Goal: Find specific page/section: Find specific page/section

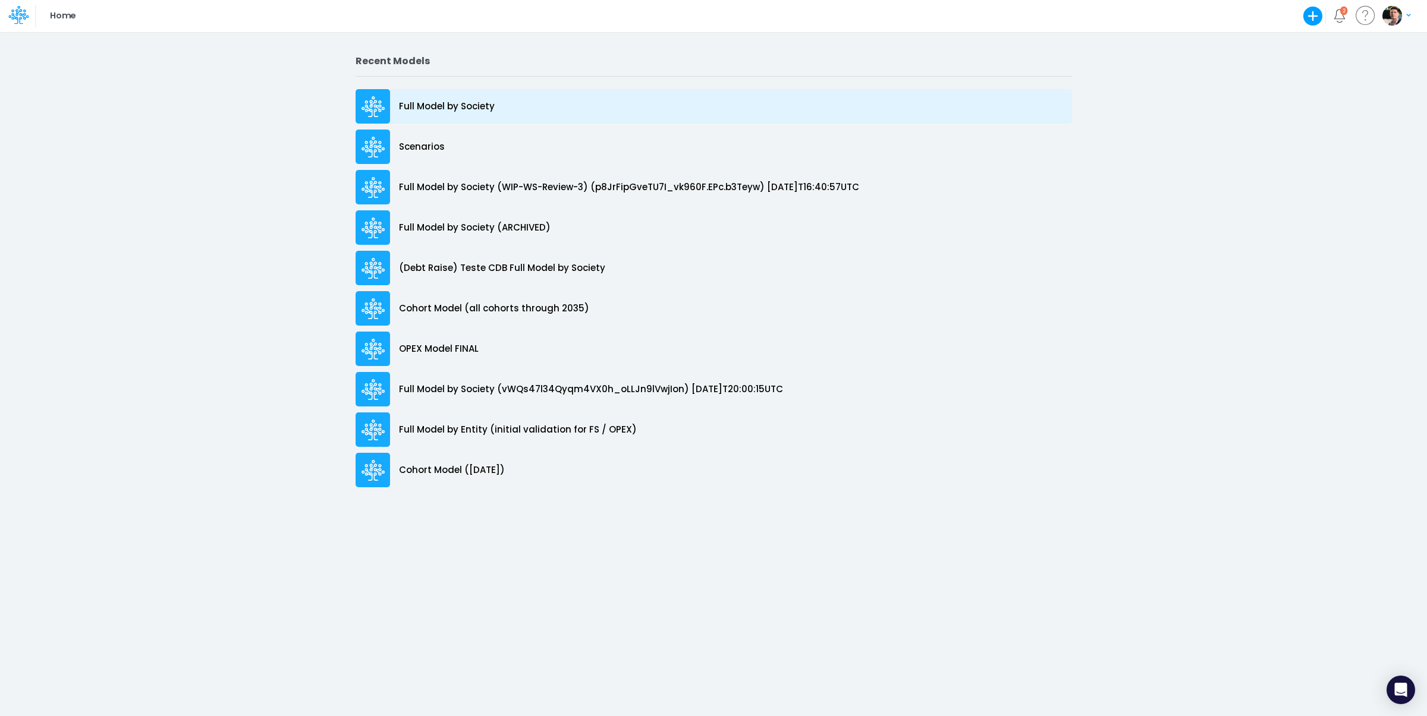
click at [457, 110] on p "Full Model by Society" at bounding box center [447, 107] width 96 height 14
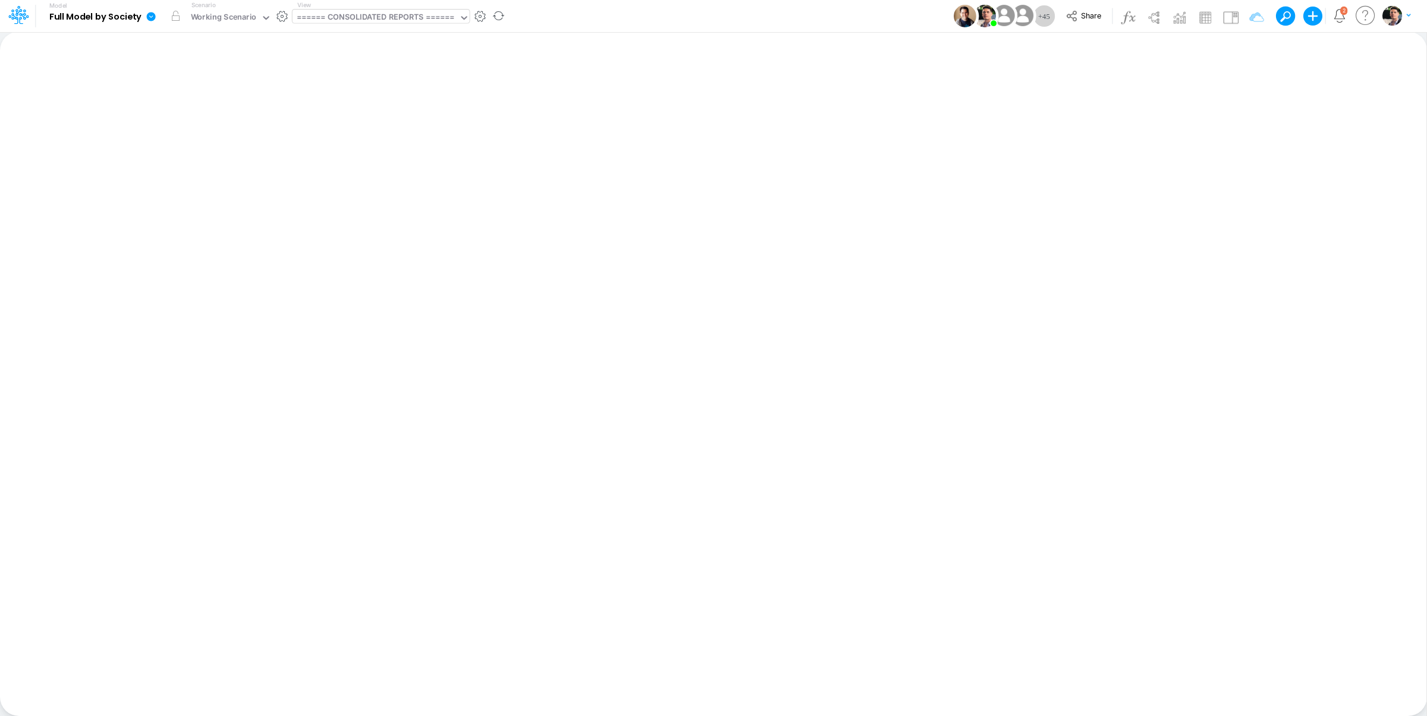
click at [386, 17] on div "====== CONSOLIDATED REPORTS ======" at bounding box center [376, 18] width 158 height 14
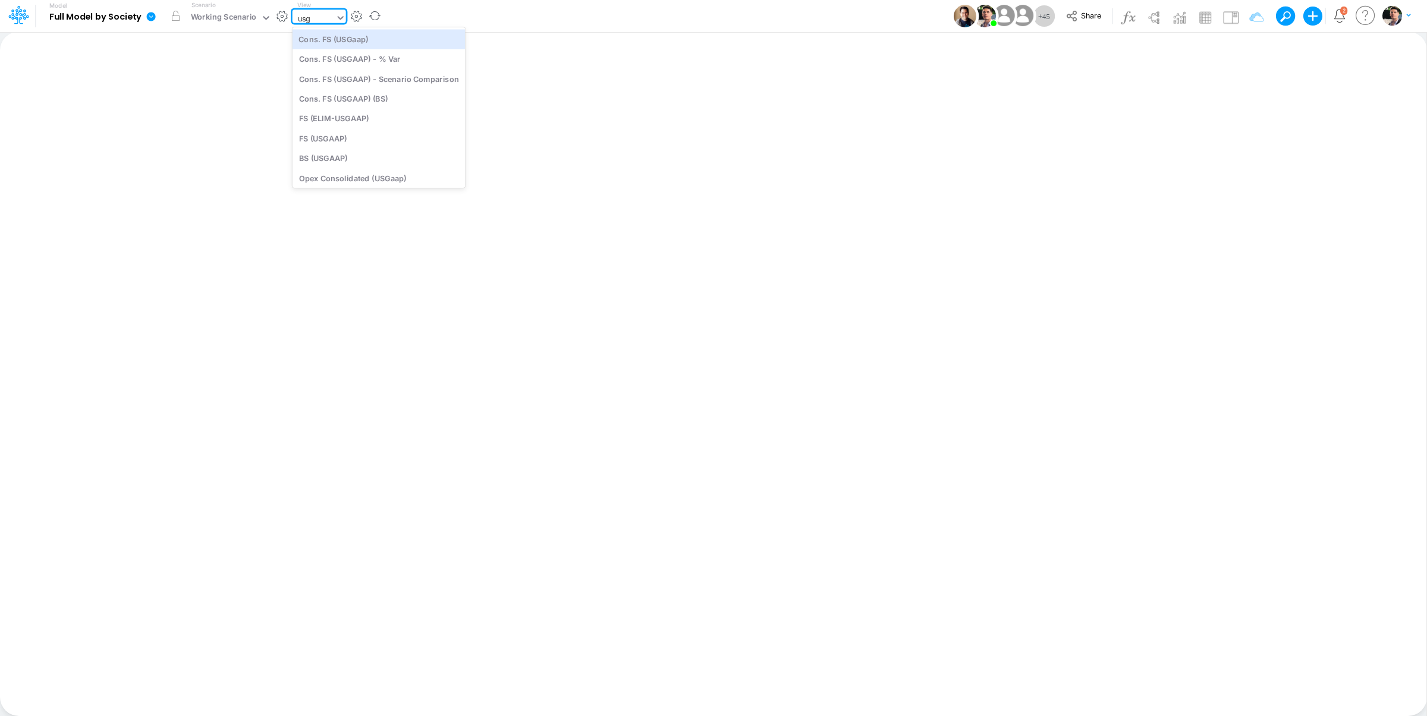
type input "usga"
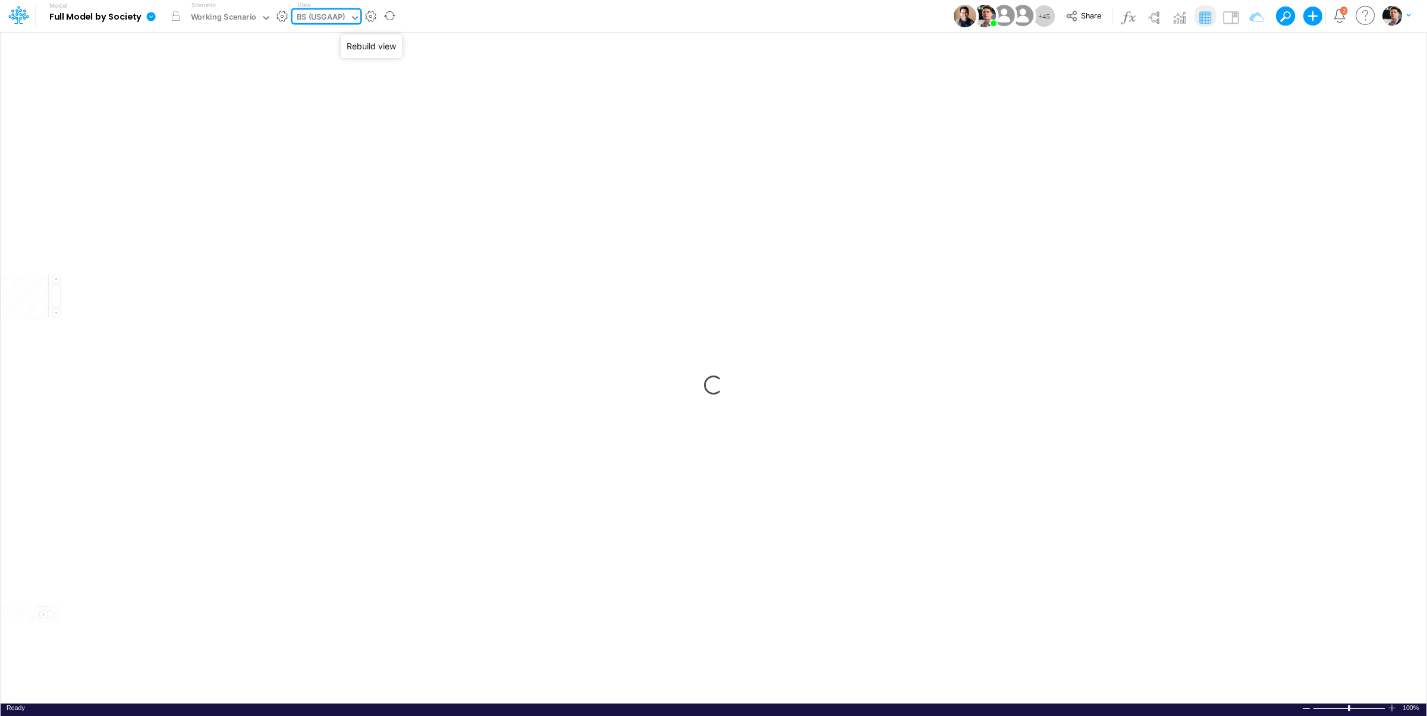
type input "BS (USGAAP) - Detailed"
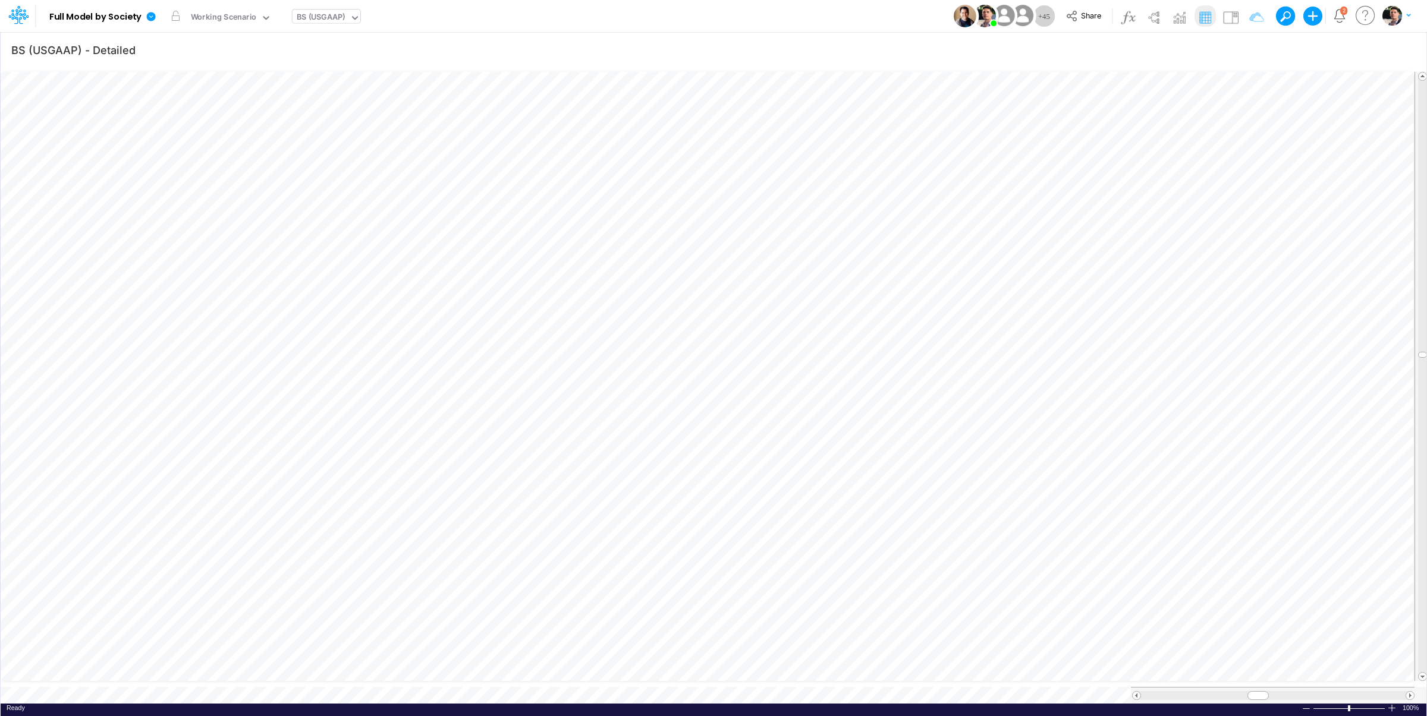
scroll to position [5, 2]
click at [1411, 692] on span at bounding box center [1410, 696] width 8 height 8
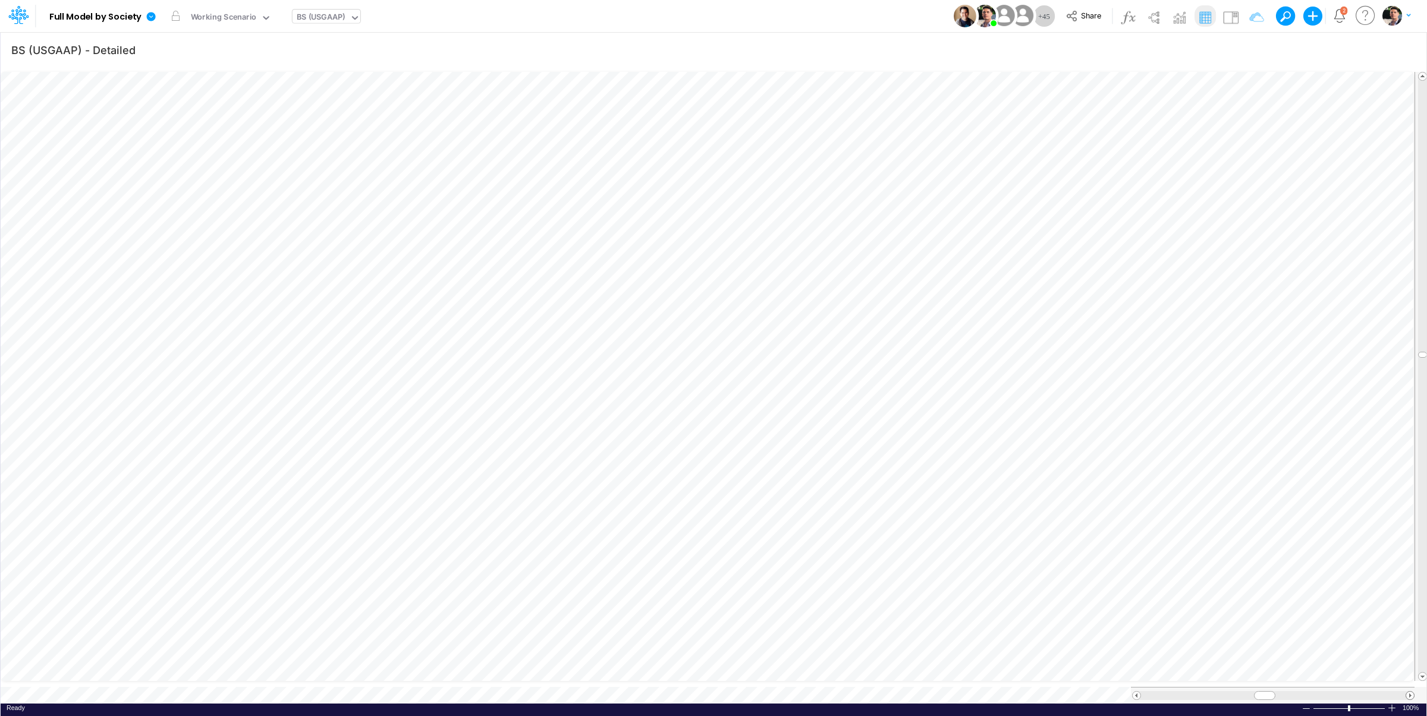
click at [1411, 692] on span at bounding box center [1410, 696] width 8 height 8
click at [1391, 704] on div at bounding box center [1392, 708] width 10 height 9
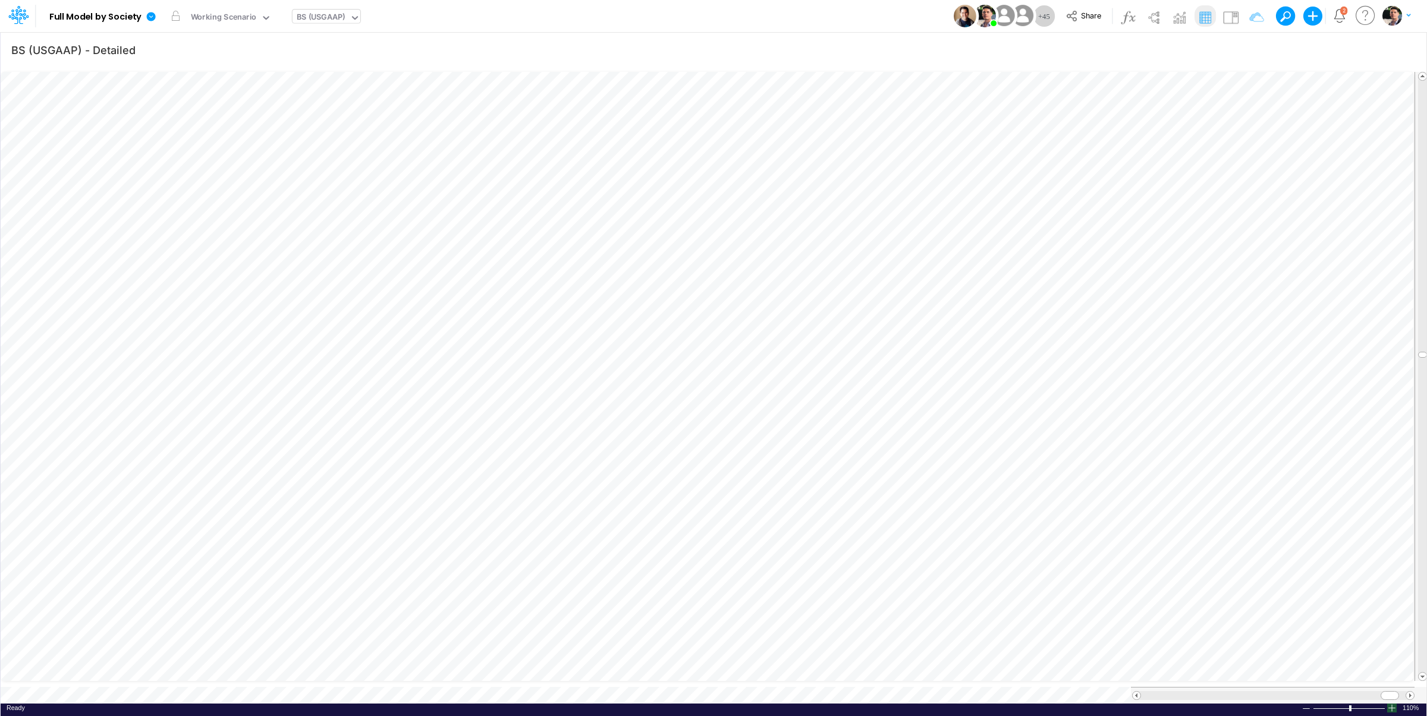
click at [1391, 704] on div at bounding box center [1392, 708] width 10 height 9
click at [1393, 704] on div at bounding box center [1392, 708] width 10 height 9
click at [1392, 704] on div at bounding box center [1392, 708] width 10 height 9
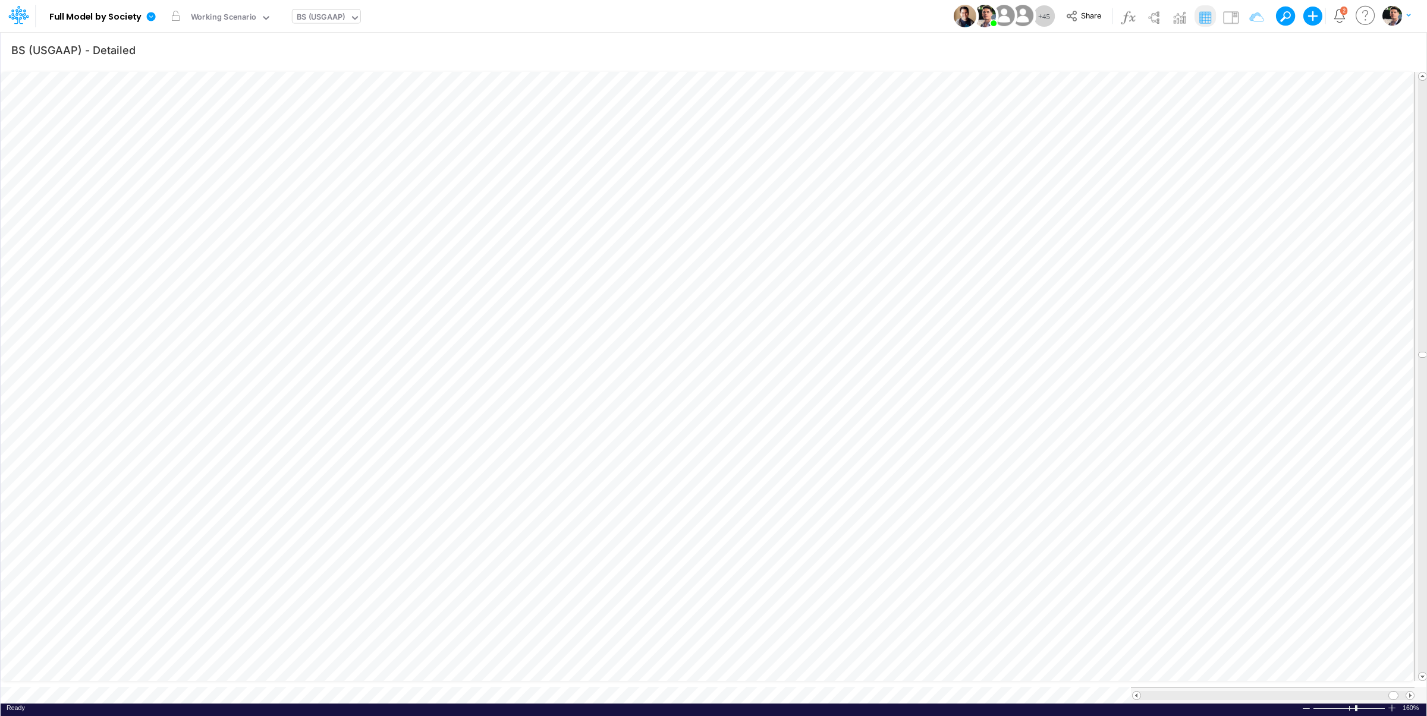
scroll to position [5, 36]
click at [1141, 691] on div at bounding box center [1136, 695] width 9 height 9
click at [1140, 692] on span at bounding box center [1137, 696] width 8 height 8
click at [1307, 705] on div at bounding box center [1306, 709] width 10 height 9
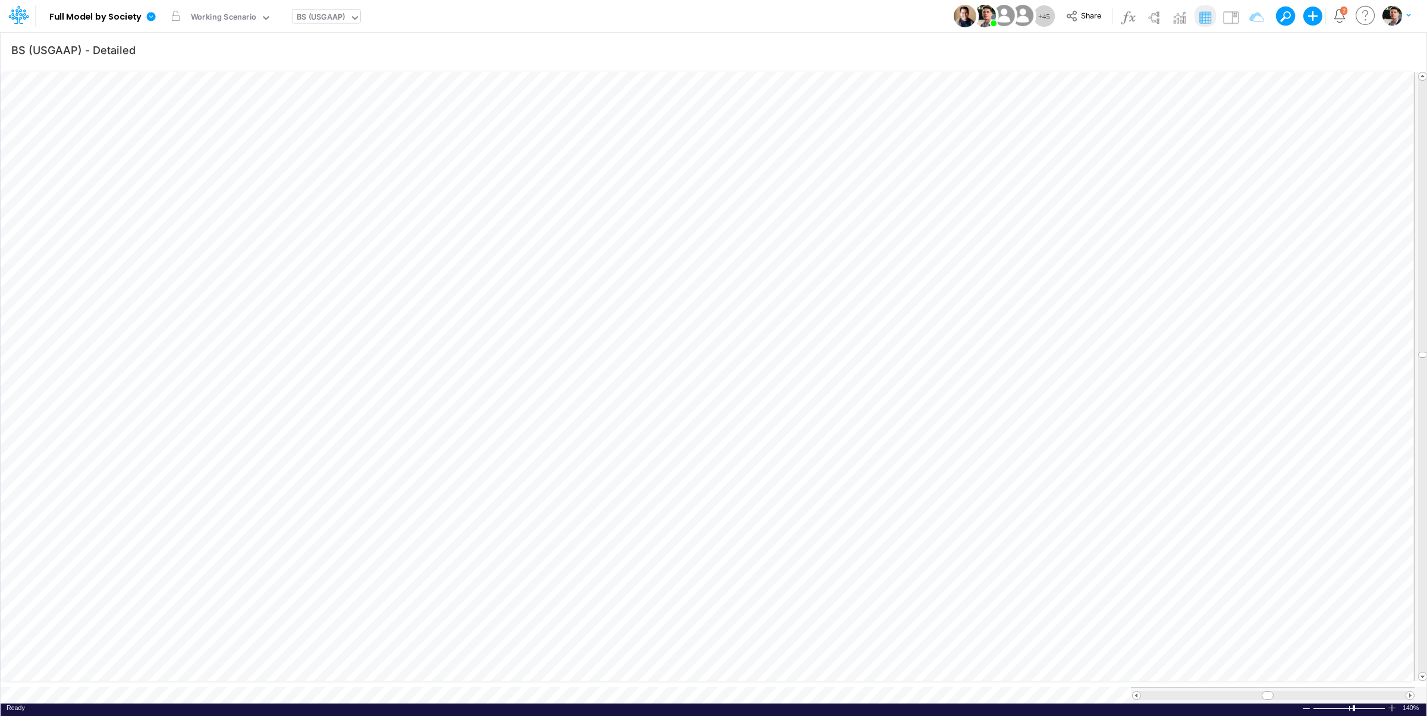
click at [1307, 705] on div at bounding box center [1306, 709] width 10 height 9
drag, startPoint x: 1268, startPoint y: 683, endPoint x: 1167, endPoint y: 690, distance: 101.3
click at [1167, 690] on div at bounding box center [1273, 695] width 284 height 17
click at [1409, 692] on span at bounding box center [1410, 696] width 8 height 8
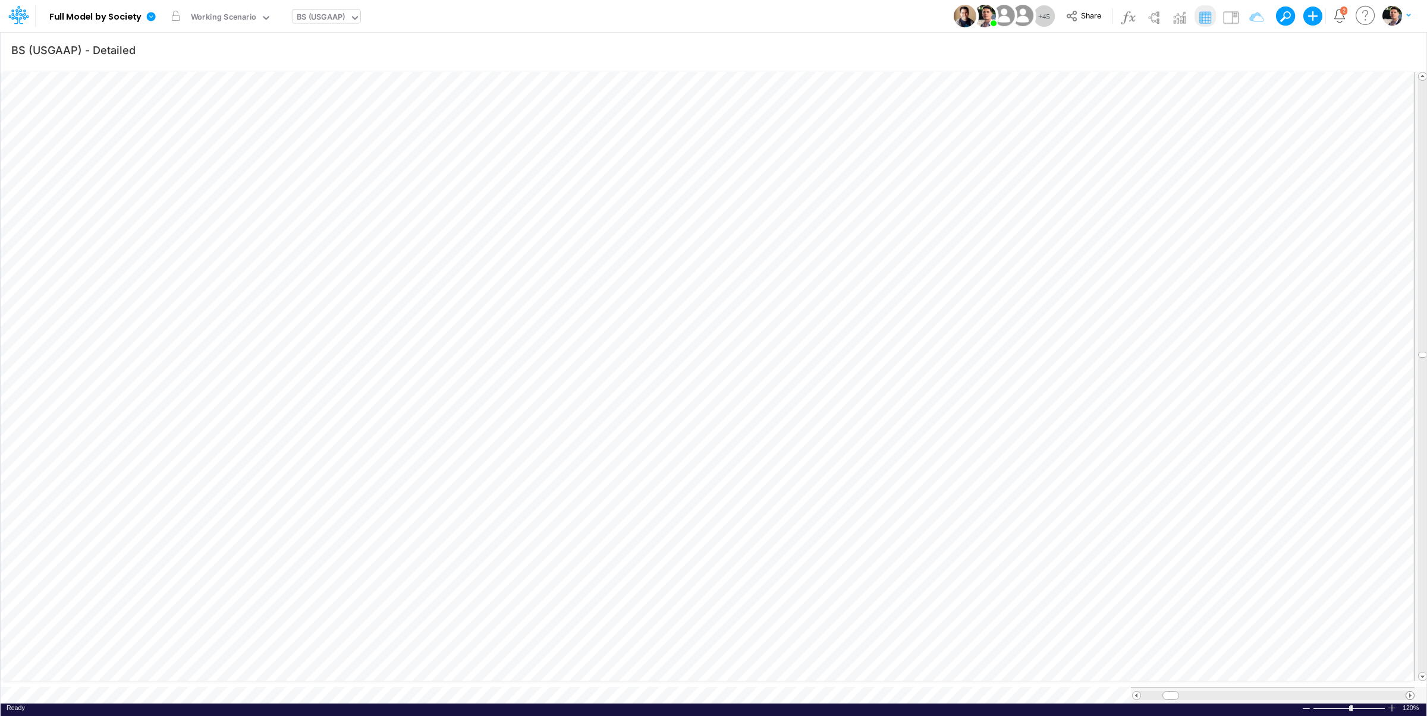
click at [1409, 692] on span at bounding box center [1410, 696] width 8 height 8
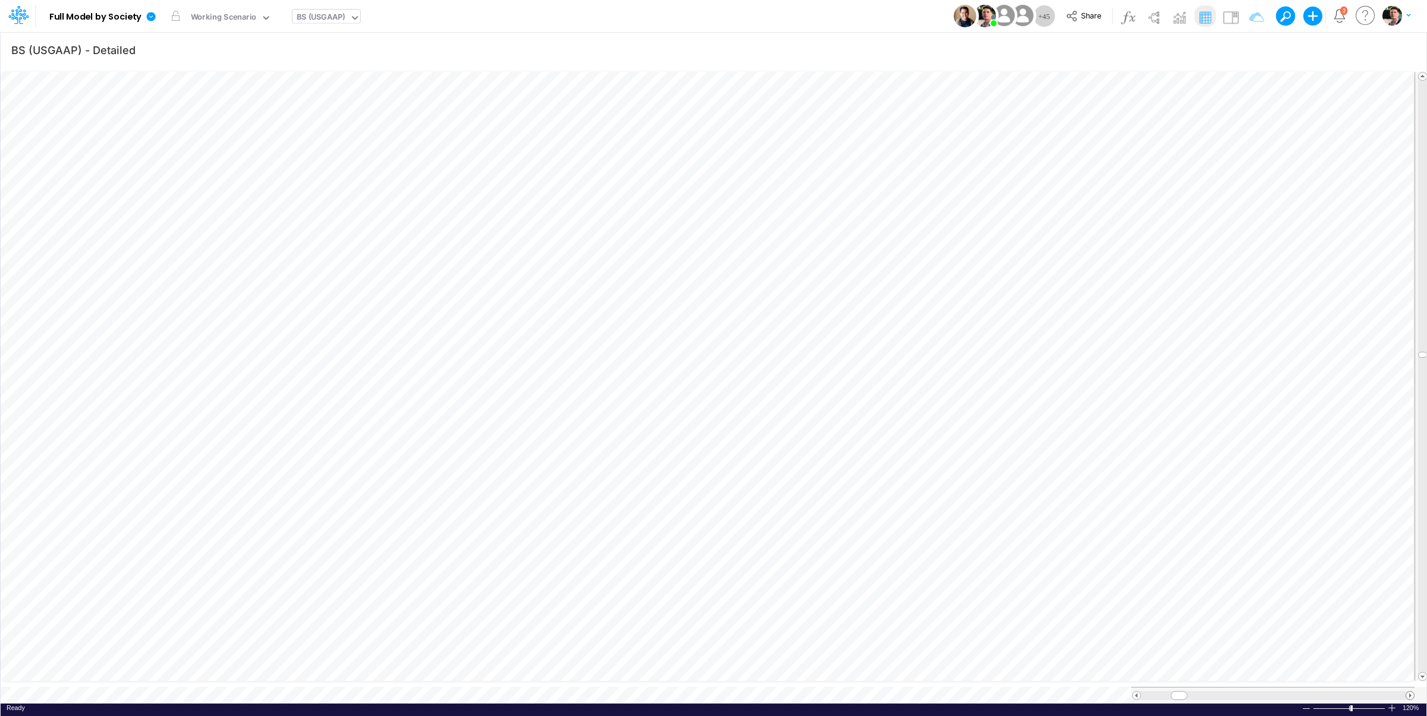
click at [1409, 692] on span at bounding box center [1410, 696] width 8 height 8
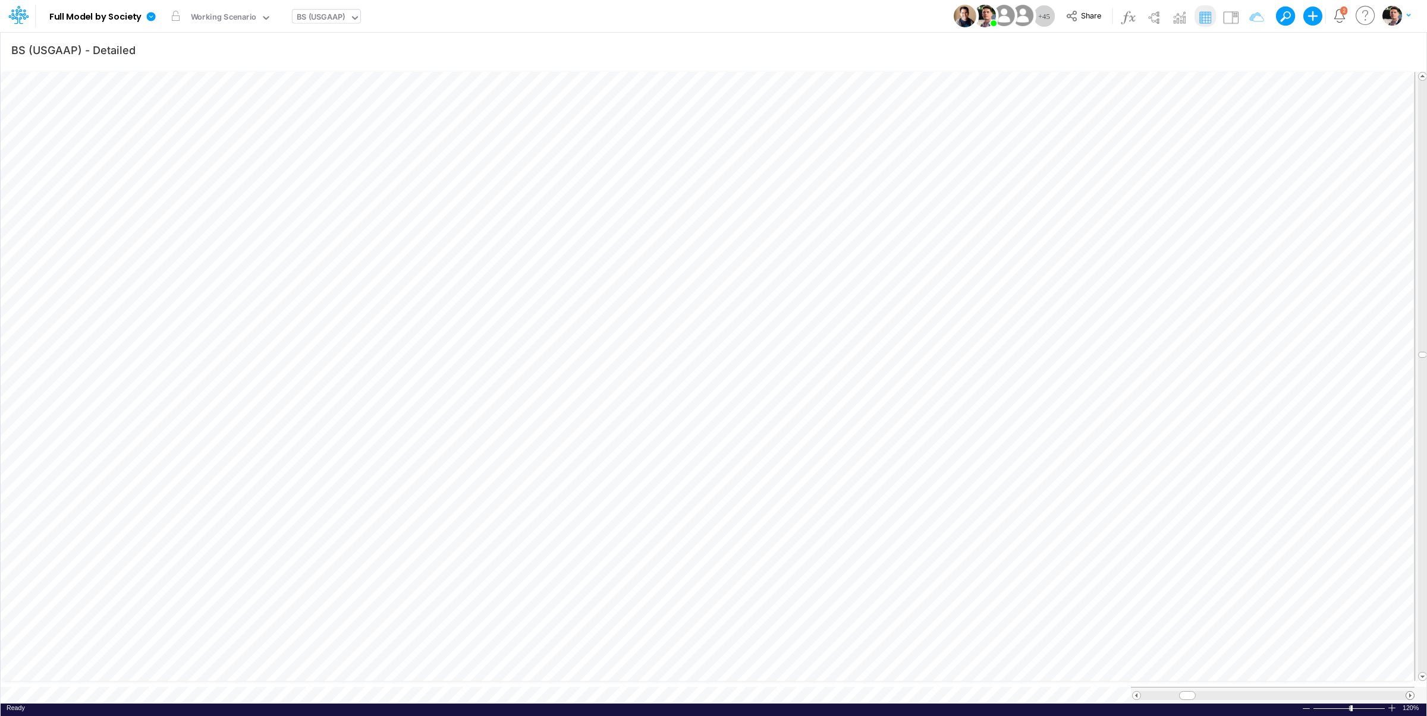
click at [1409, 692] on span at bounding box center [1410, 696] width 8 height 8
click at [1308, 705] on div at bounding box center [1306, 709] width 10 height 9
click at [1307, 705] on div at bounding box center [1306, 709] width 10 height 9
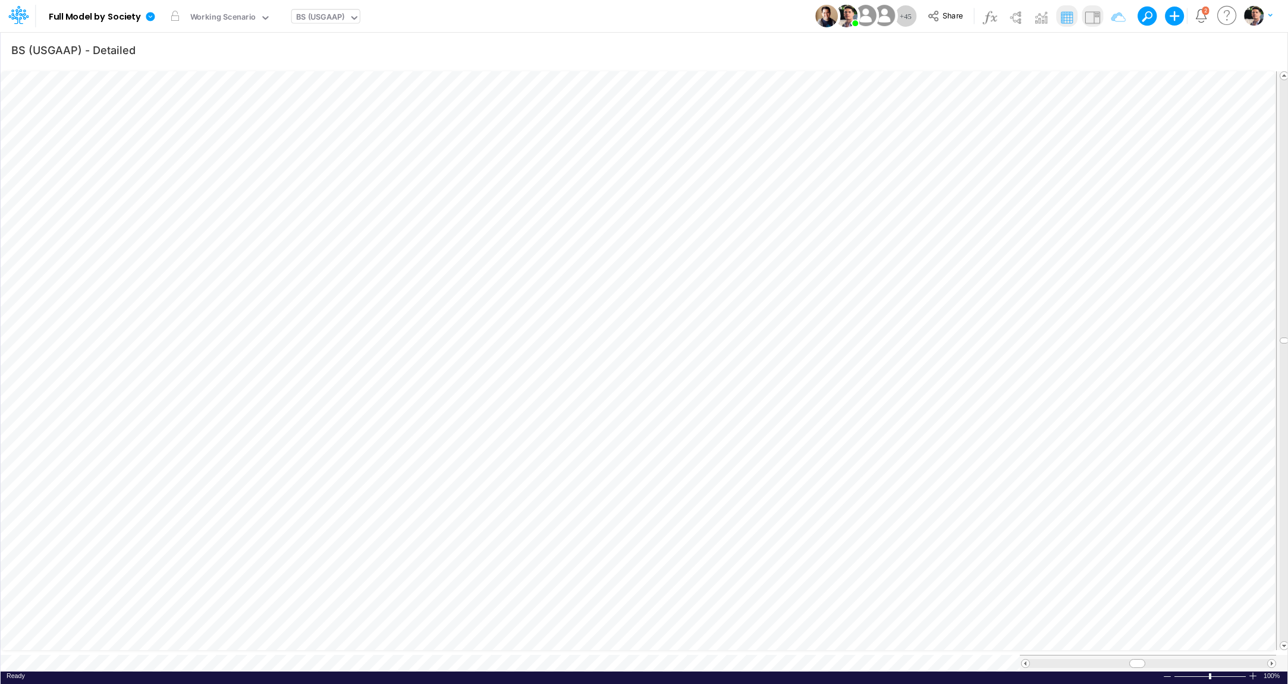
scroll to position [5, 14]
